Goal: Task Accomplishment & Management: Manage account settings

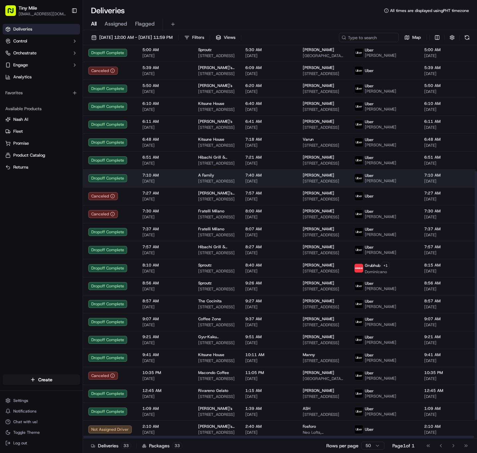
scroll to position [228, 0]
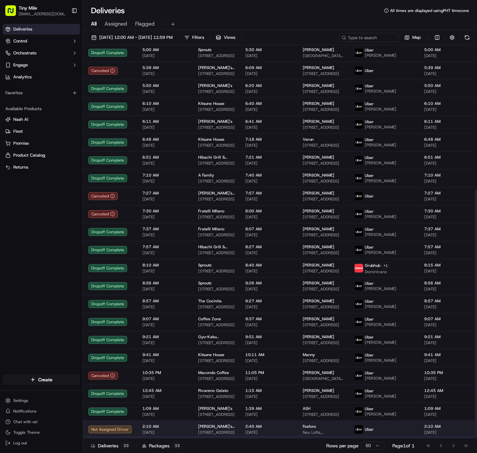
click at [210, 428] on span "[PERSON_NAME]'s Pizzeria" at bounding box center [216, 426] width 37 height 5
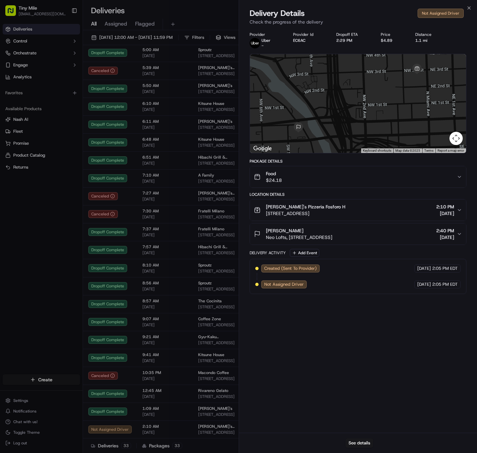
click at [440, 11] on div "Not Assigned Driver" at bounding box center [441, 13] width 46 height 9
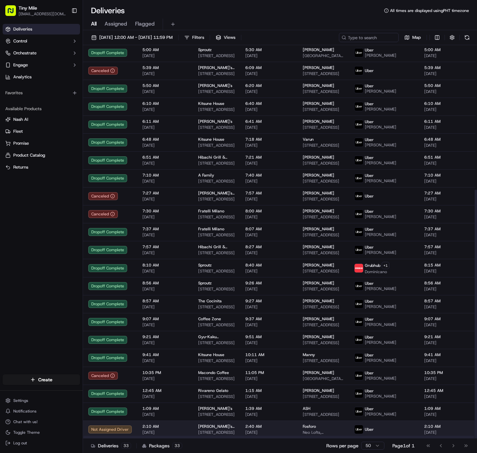
click at [303, 426] on span "Fosforo" at bounding box center [309, 426] width 13 height 5
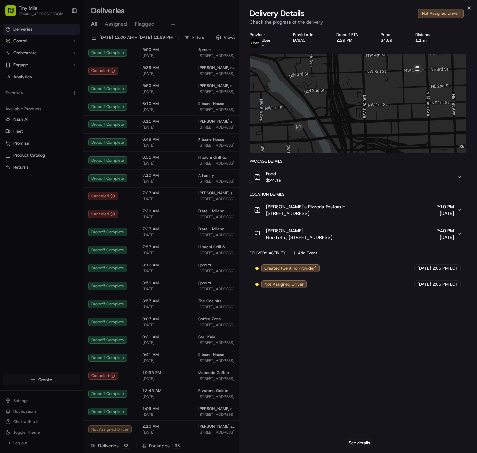
click at [376, 443] on div "See details" at bounding box center [358, 443] width 238 height 20
click at [362, 445] on button "See details" at bounding box center [360, 443] width 28 height 9
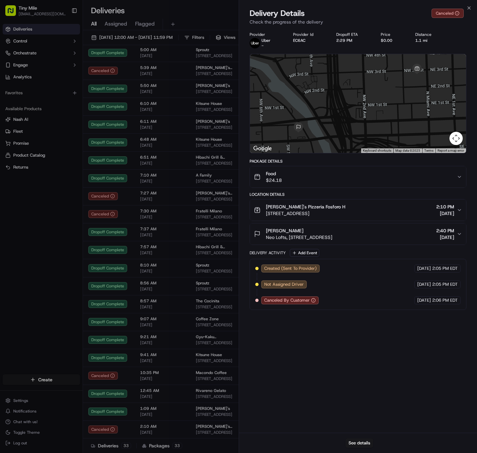
click at [29, 268] on div "Deliveries Control Orchestrate Engage Analytics Favorites Available Products [P…" at bounding box center [41, 195] width 83 height 348
click at [30, 268] on div "Deliveries Control Orchestrate Engage Analytics Favorites Available Products [P…" at bounding box center [41, 195] width 83 height 348
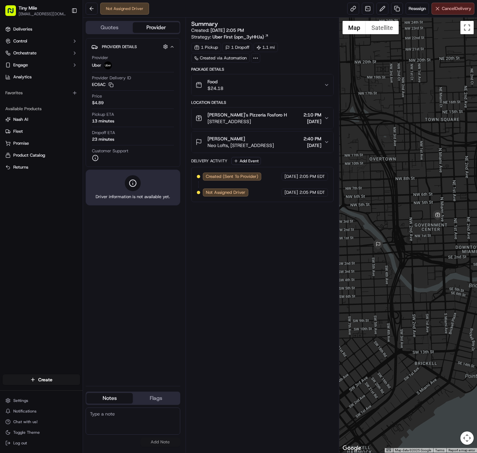
click at [453, 8] on span "Cancel Delivery" at bounding box center [457, 9] width 30 height 6
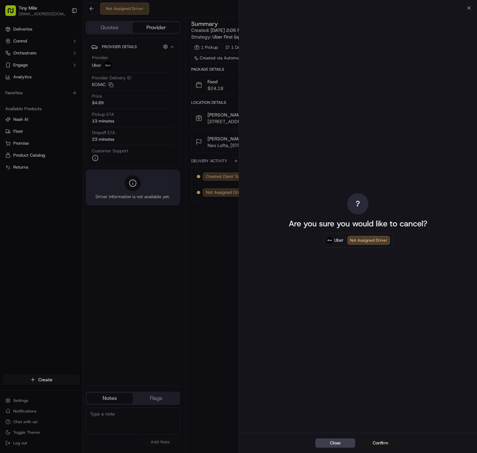
click at [380, 447] on button "Confirm" at bounding box center [381, 443] width 40 height 9
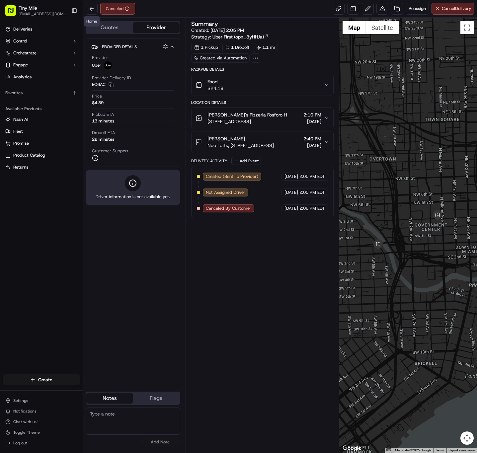
click at [86, 4] on div "Canceled" at bounding box center [110, 9] width 49 height 12
click at [87, 8] on button at bounding box center [92, 9] width 12 height 12
